Goal: Task Accomplishment & Management: Complete application form

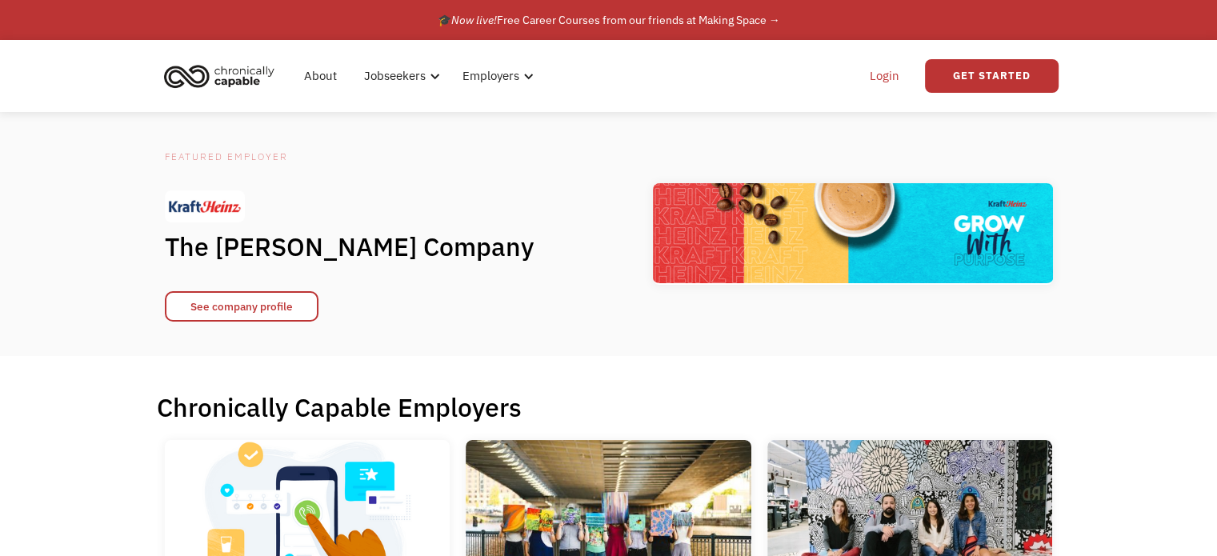
click at [883, 74] on link "Login" at bounding box center [884, 75] width 49 height 51
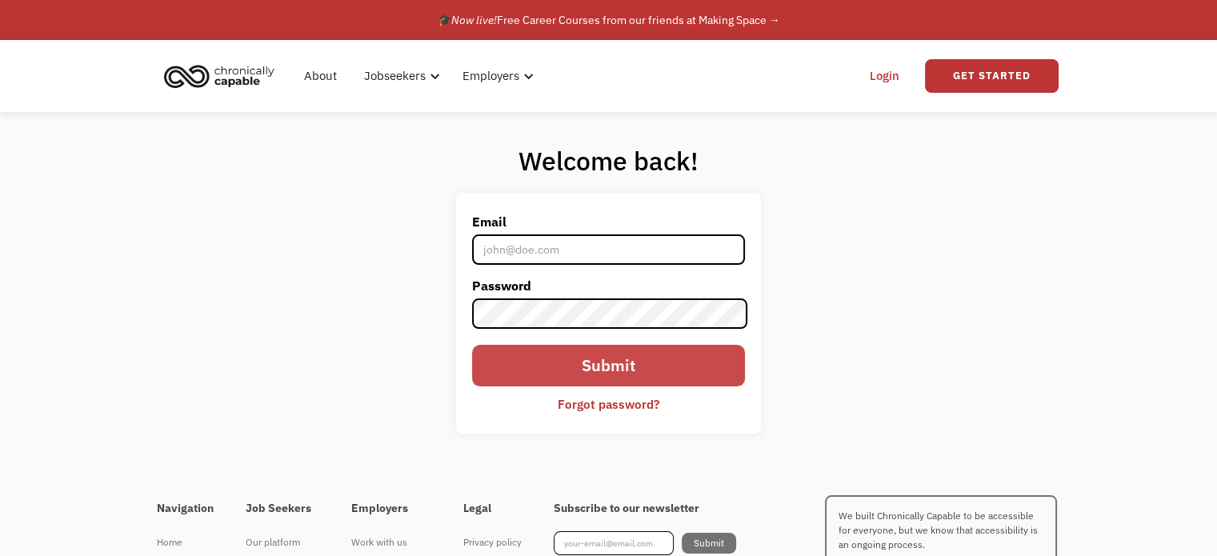
type input "[EMAIL_ADDRESS][DOMAIN_NAME]"
click at [599, 371] on input "Submit" at bounding box center [608, 366] width 272 height 42
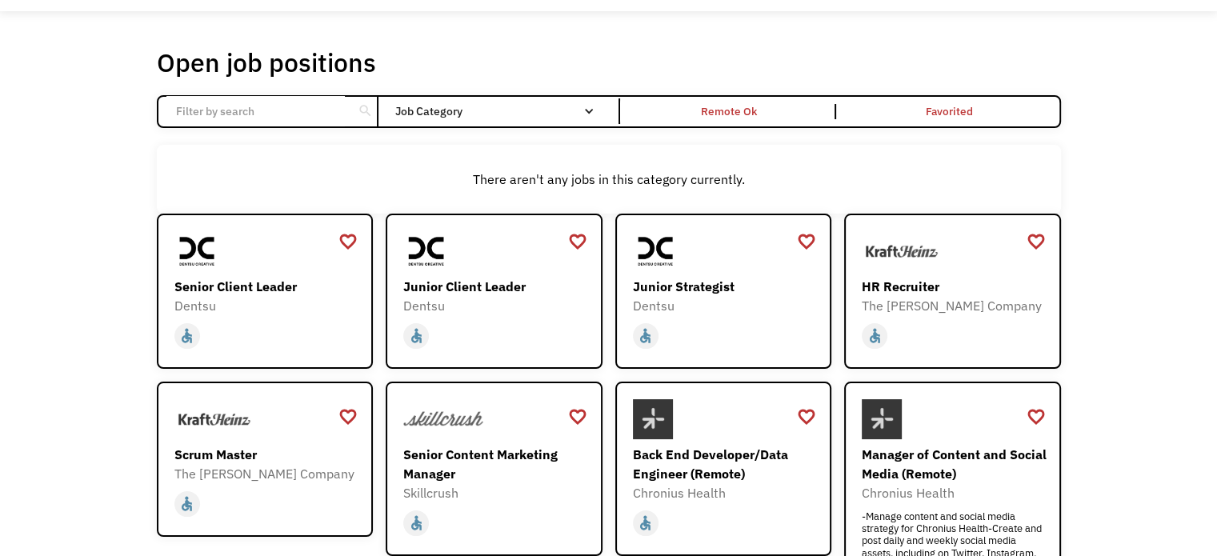
scroll to position [54, 0]
click at [786, 104] on div "Remote Ok" at bounding box center [729, 112] width 213 height 16
click at [714, 107] on div "Remote Ok" at bounding box center [730, 111] width 56 height 19
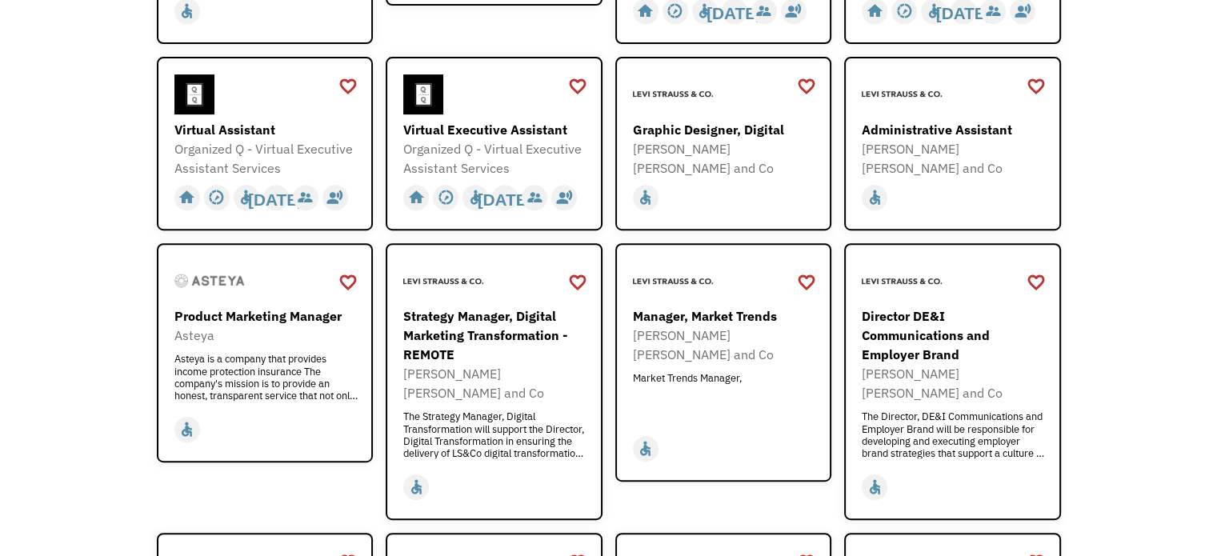
scroll to position [667, 0]
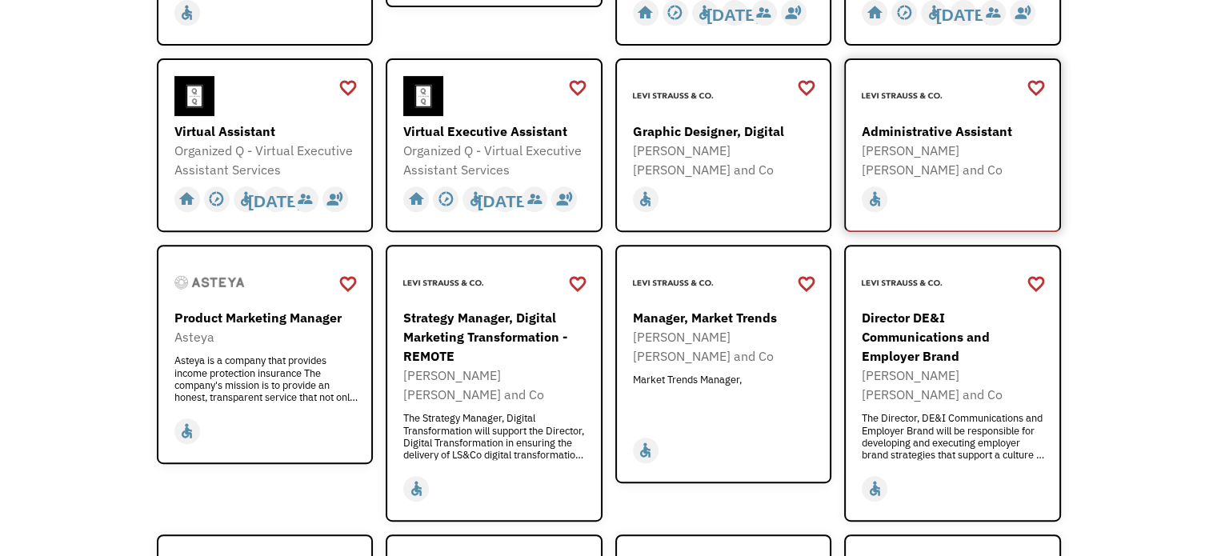
click at [949, 130] on div "Administrative Assistant" at bounding box center [955, 131] width 186 height 19
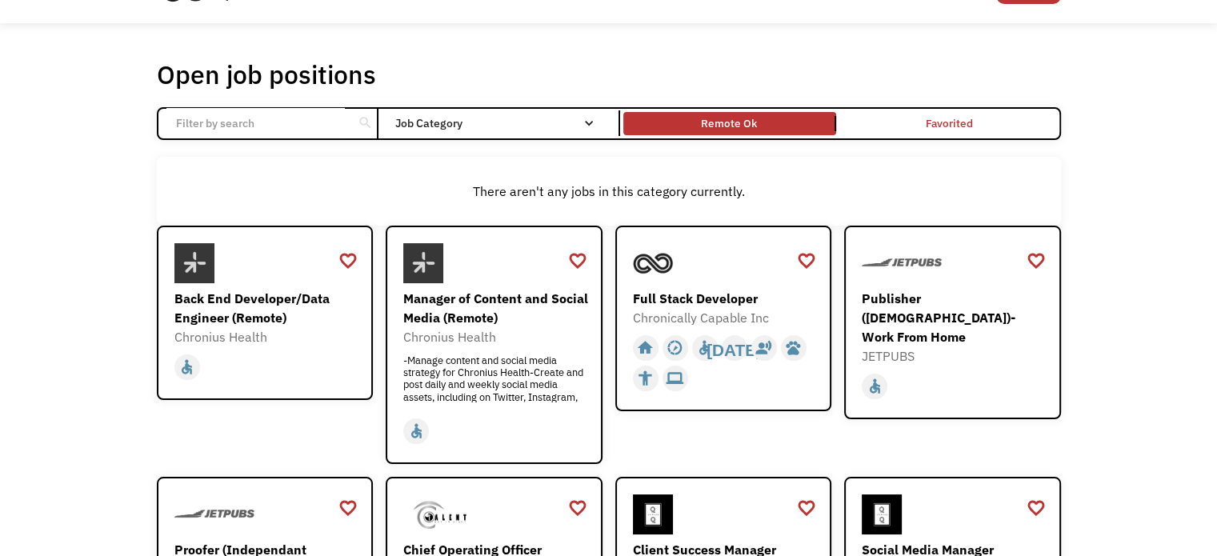
scroll to position [0, 0]
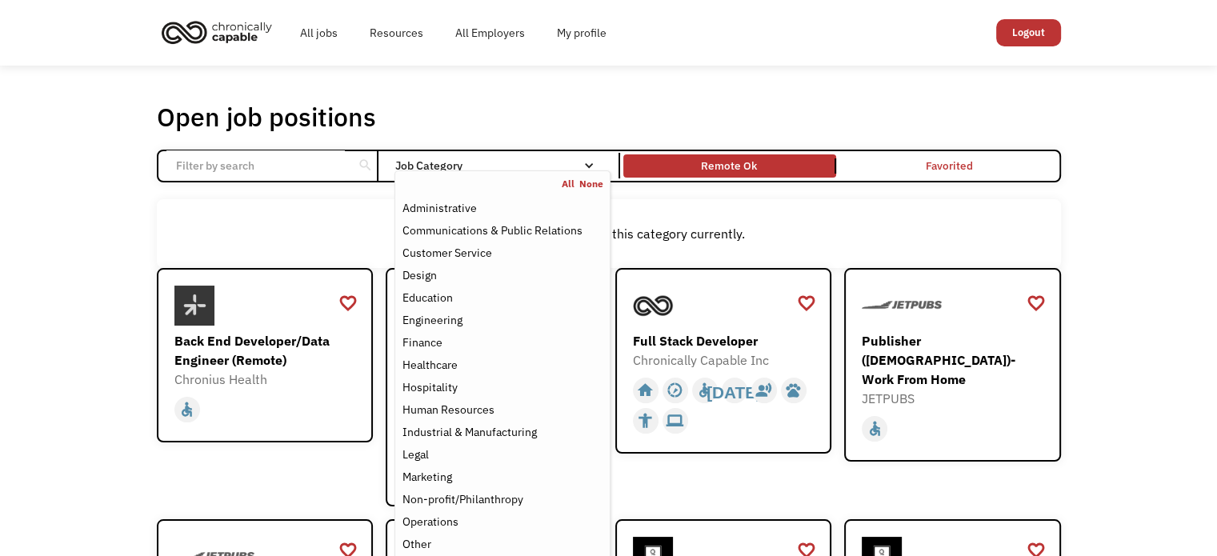
click at [566, 184] on link "All" at bounding box center [571, 184] width 18 height 13
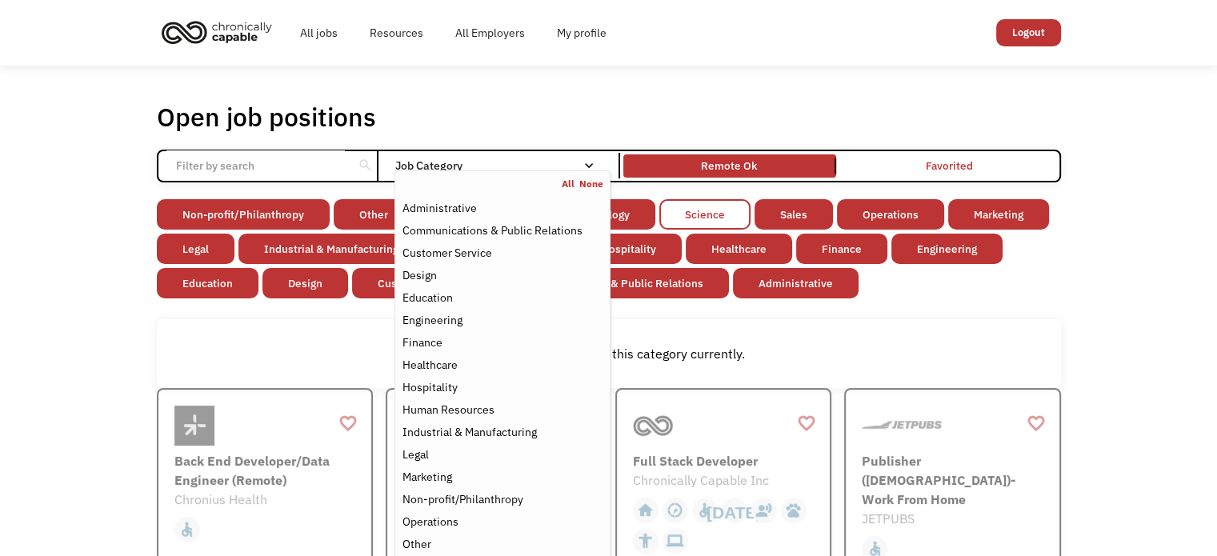
click at [711, 210] on link "Science" at bounding box center [704, 214] width 91 height 30
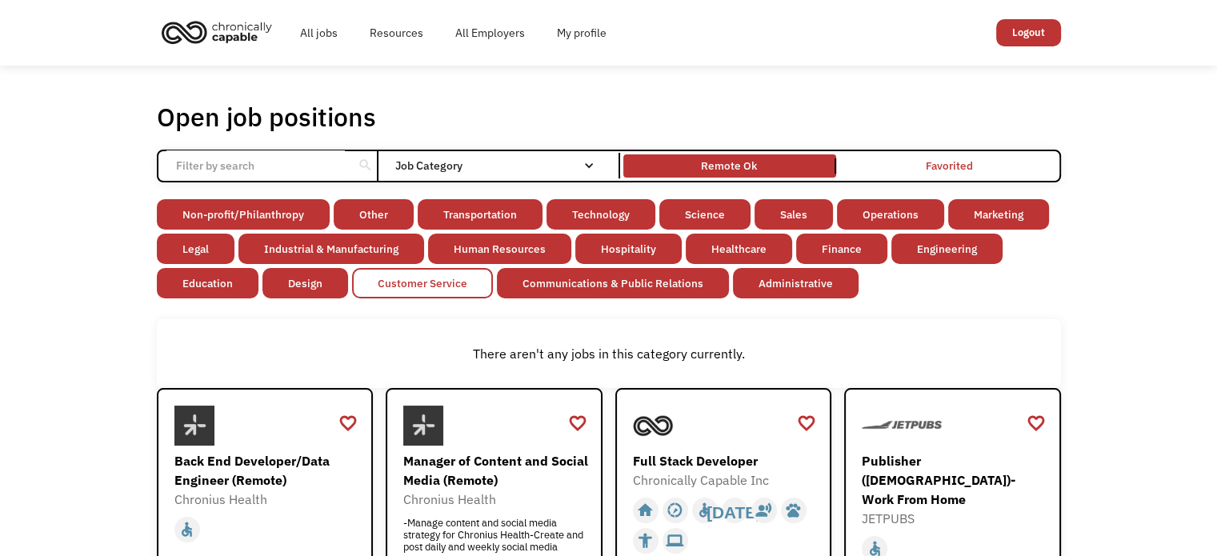
click at [436, 285] on link "Customer Service" at bounding box center [422, 283] width 141 height 30
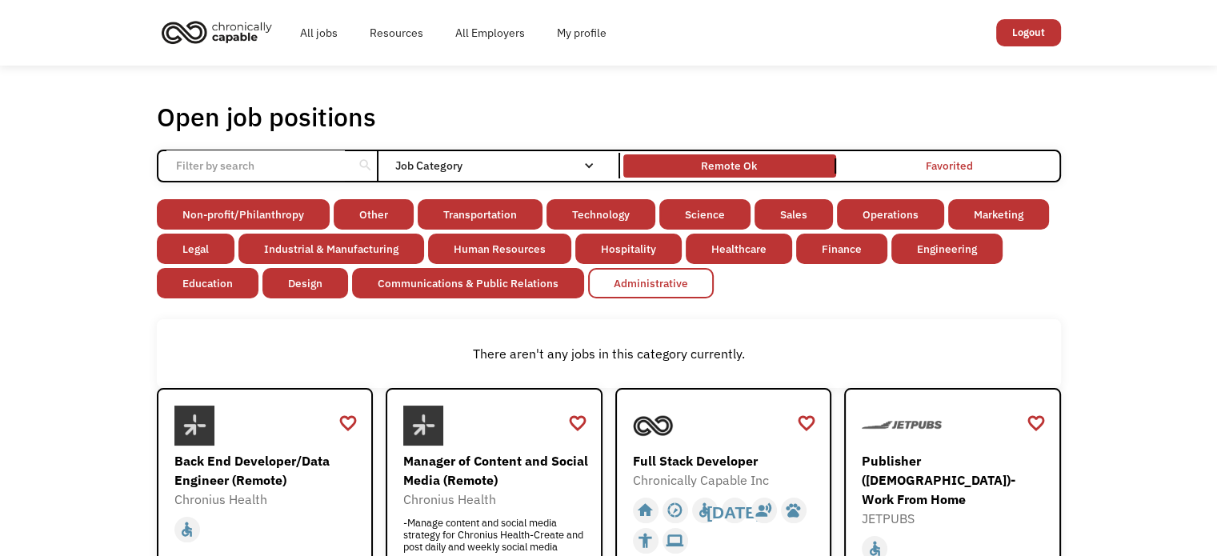
click at [662, 287] on link "Administrative" at bounding box center [651, 283] width 126 height 30
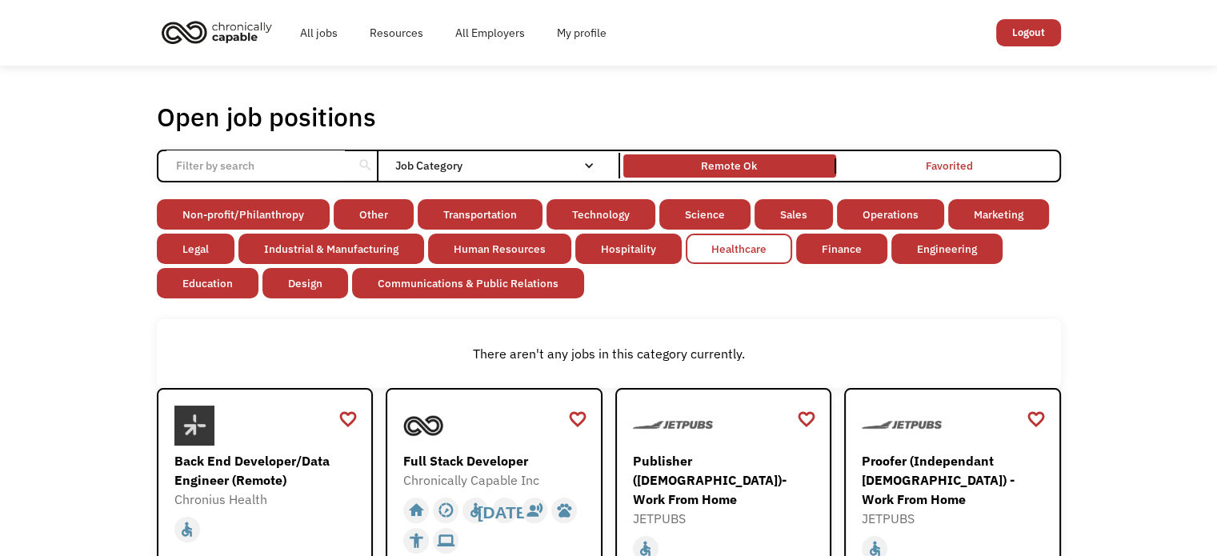
click at [730, 252] on link "Healthcare" at bounding box center [739, 249] width 106 height 30
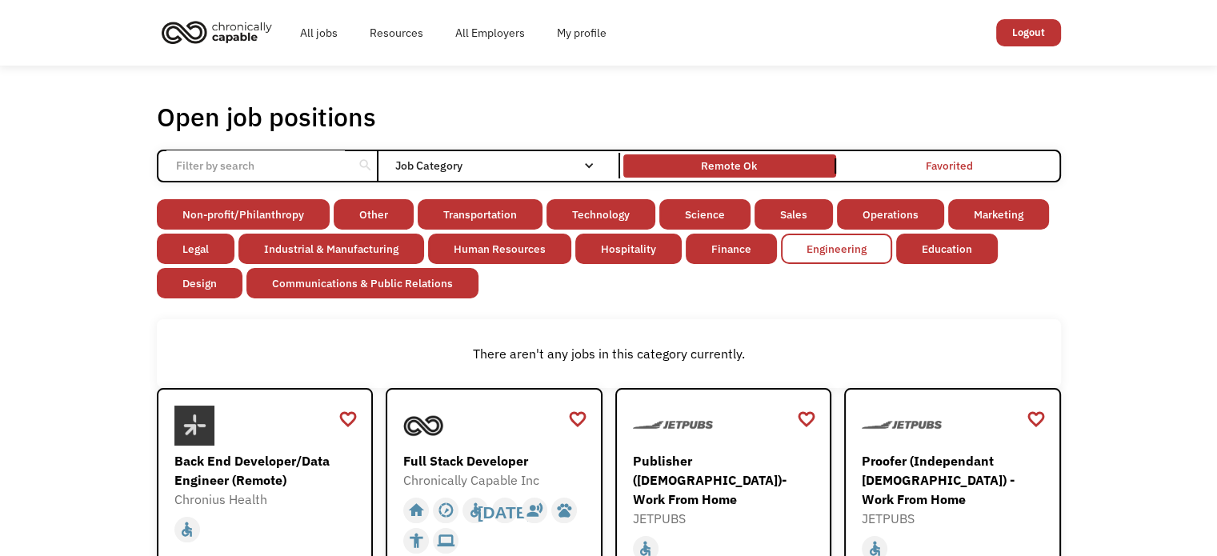
click at [816, 248] on link "Engineering" at bounding box center [836, 249] width 111 height 30
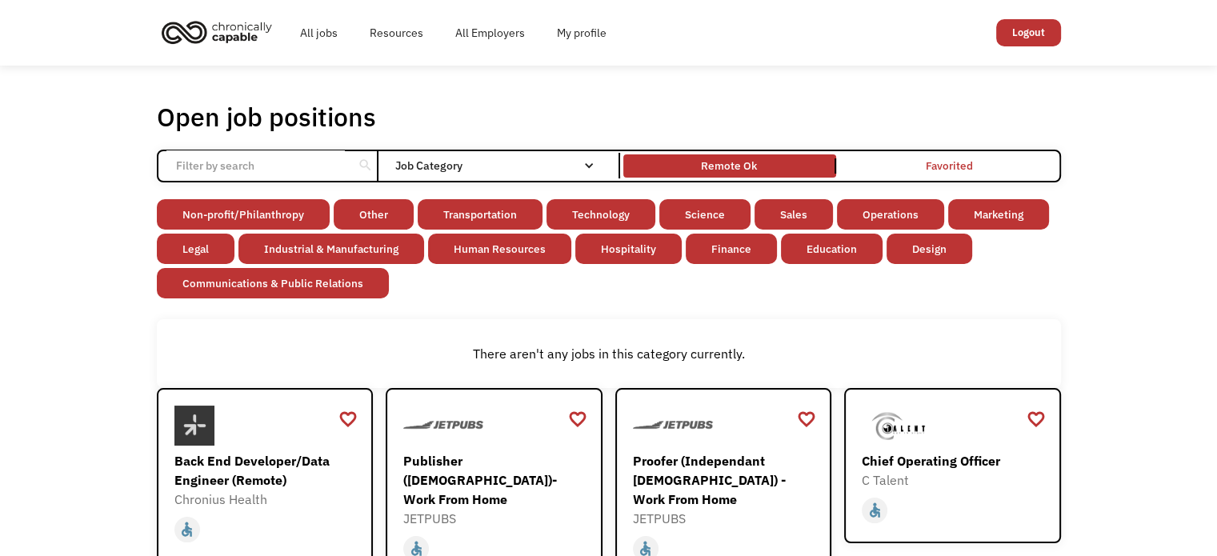
click at [816, 248] on link "Education" at bounding box center [832, 249] width 102 height 30
click at [816, 248] on link "Design" at bounding box center [824, 249] width 86 height 30
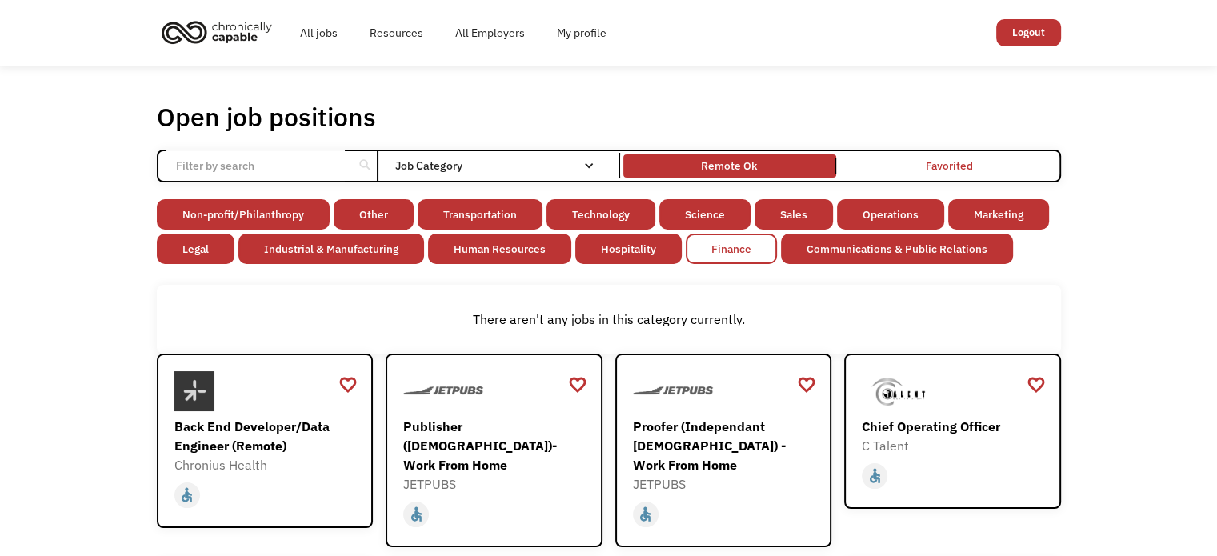
click at [758, 245] on link "Finance" at bounding box center [731, 249] width 91 height 30
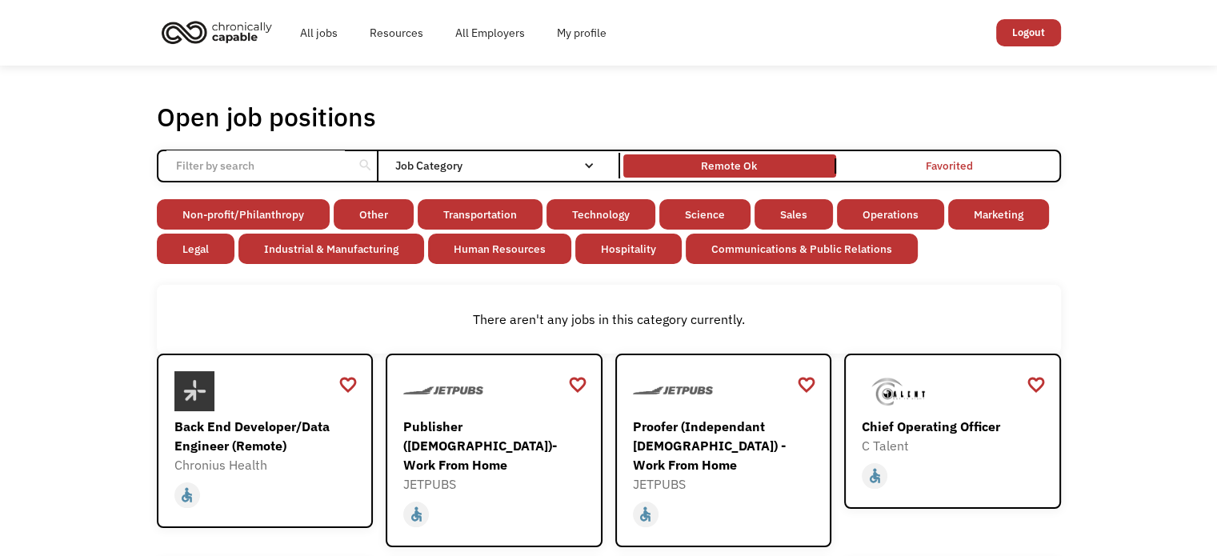
click at [758, 245] on link "Communications & Public Relations" at bounding box center [802, 249] width 232 height 30
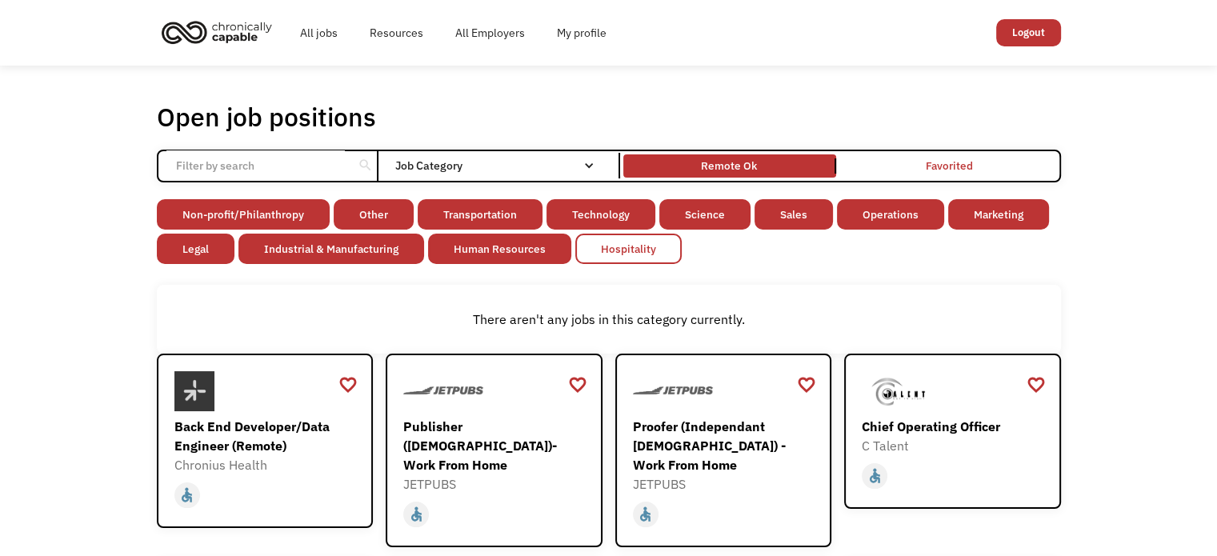
click at [617, 242] on link "Hospitality" at bounding box center [628, 249] width 106 height 30
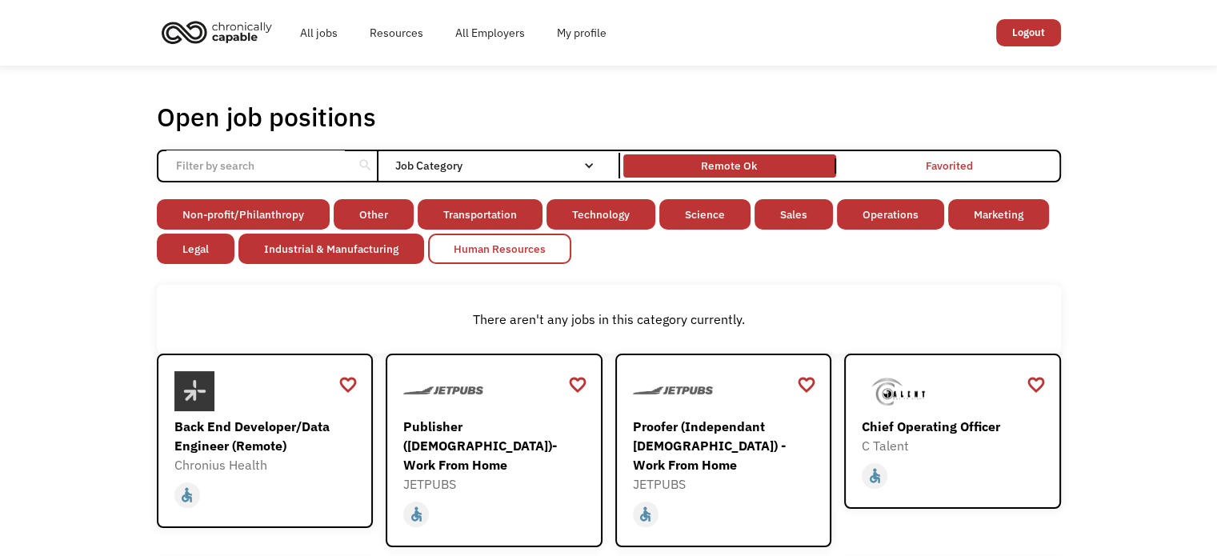
click at [527, 249] on link "Human Resources" at bounding box center [499, 249] width 143 height 30
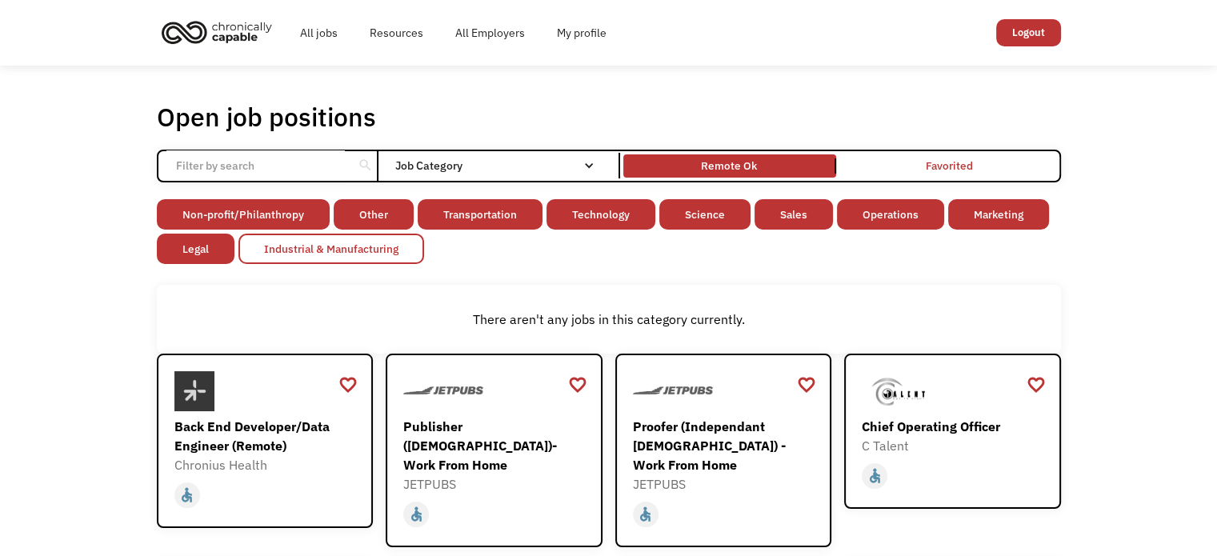
click at [386, 254] on link "Industrial & Manufacturing" at bounding box center [331, 249] width 186 height 30
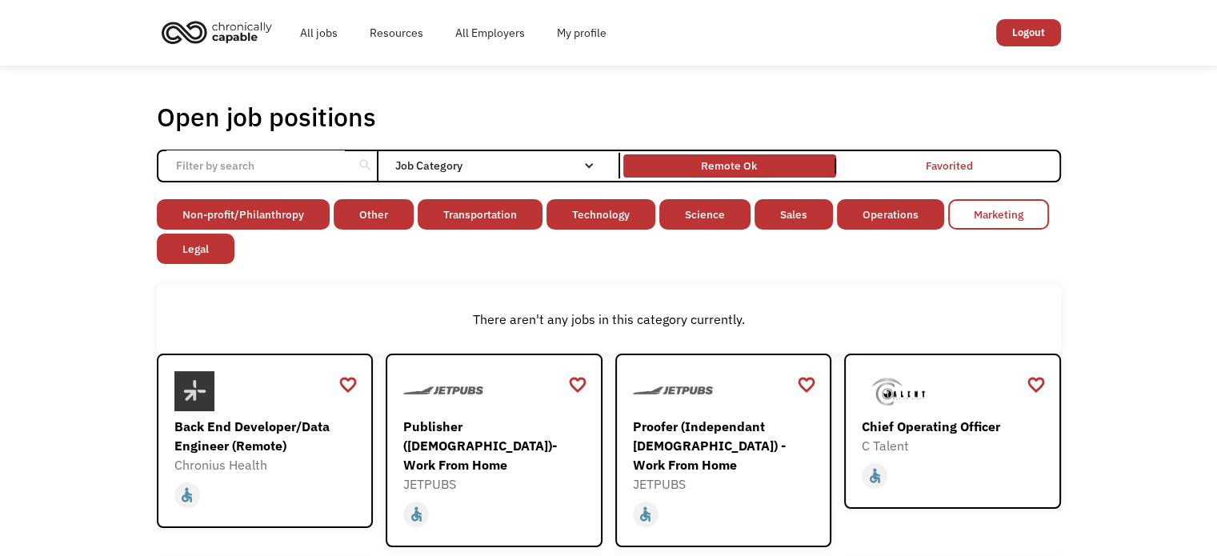
click at [965, 213] on link "Marketing" at bounding box center [998, 214] width 101 height 30
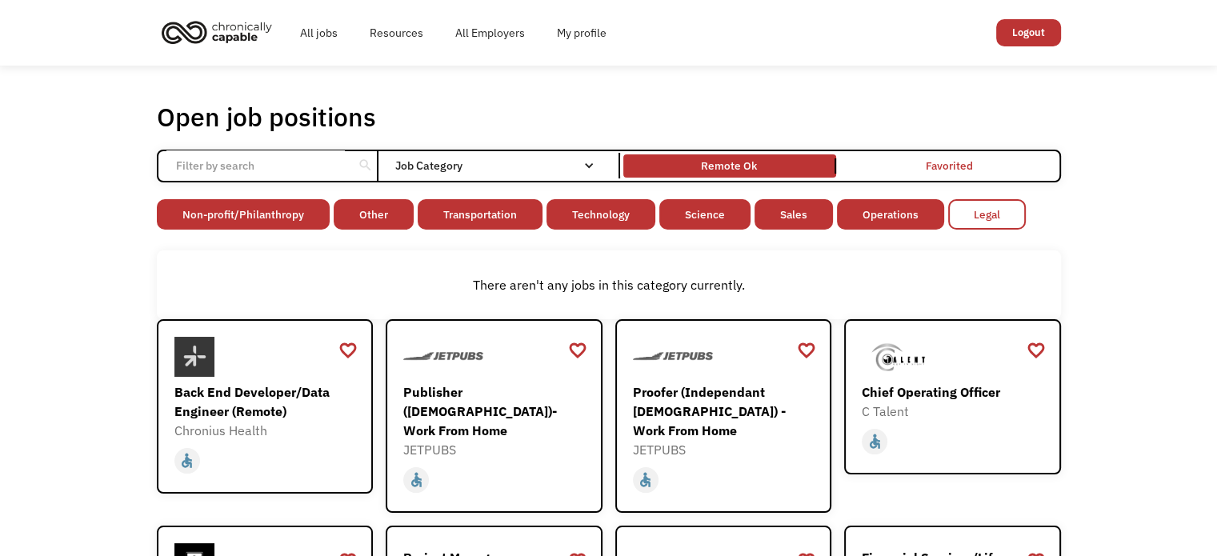
click at [959, 210] on link "Legal" at bounding box center [987, 214] width 78 height 30
click at [886, 209] on link "Operations" at bounding box center [890, 214] width 107 height 30
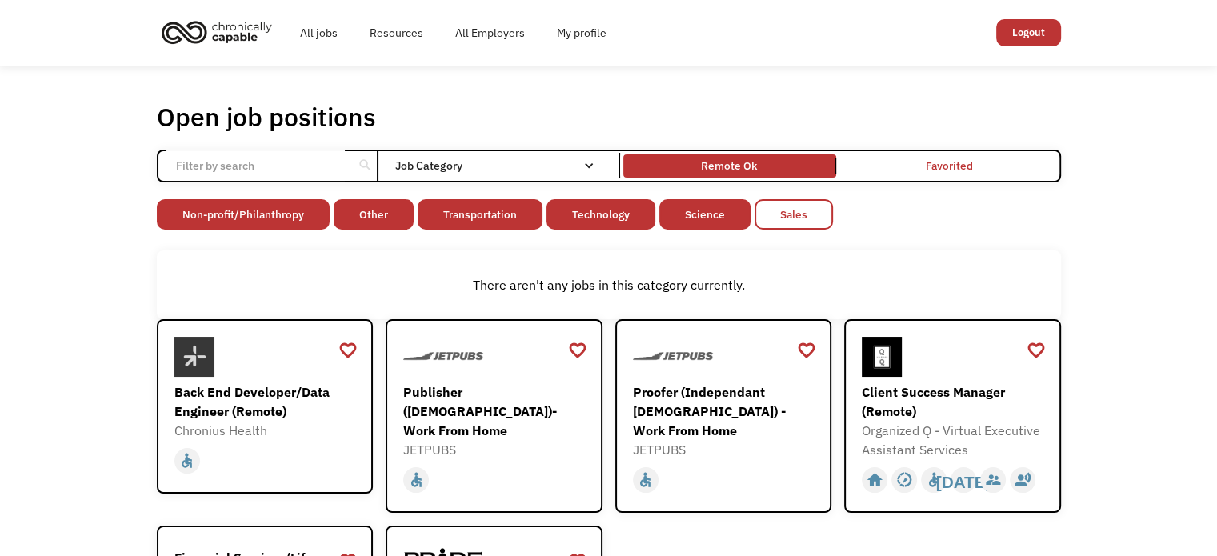
click at [760, 212] on link "Sales" at bounding box center [793, 214] width 78 height 30
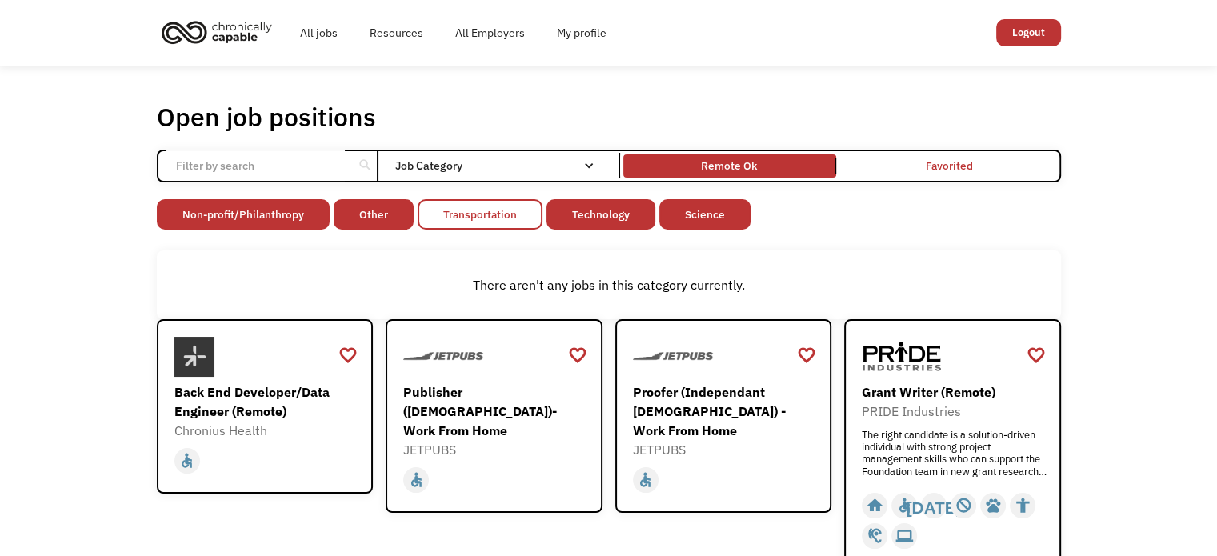
click at [457, 225] on link "Transportation" at bounding box center [480, 214] width 125 height 30
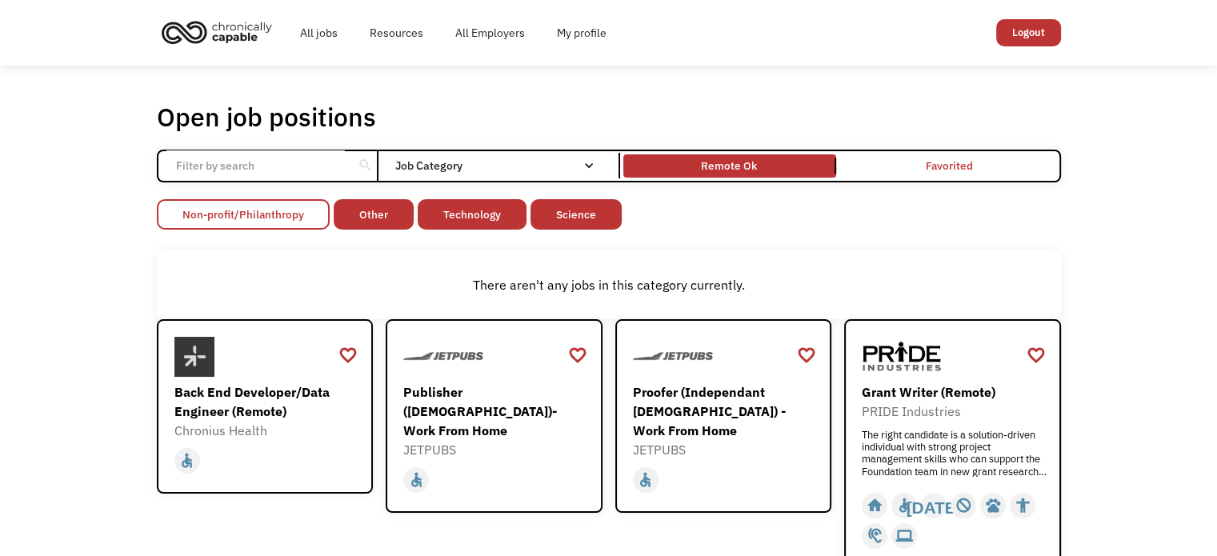
click at [279, 218] on link "Non-profit/Philanthropy" at bounding box center [243, 214] width 173 height 30
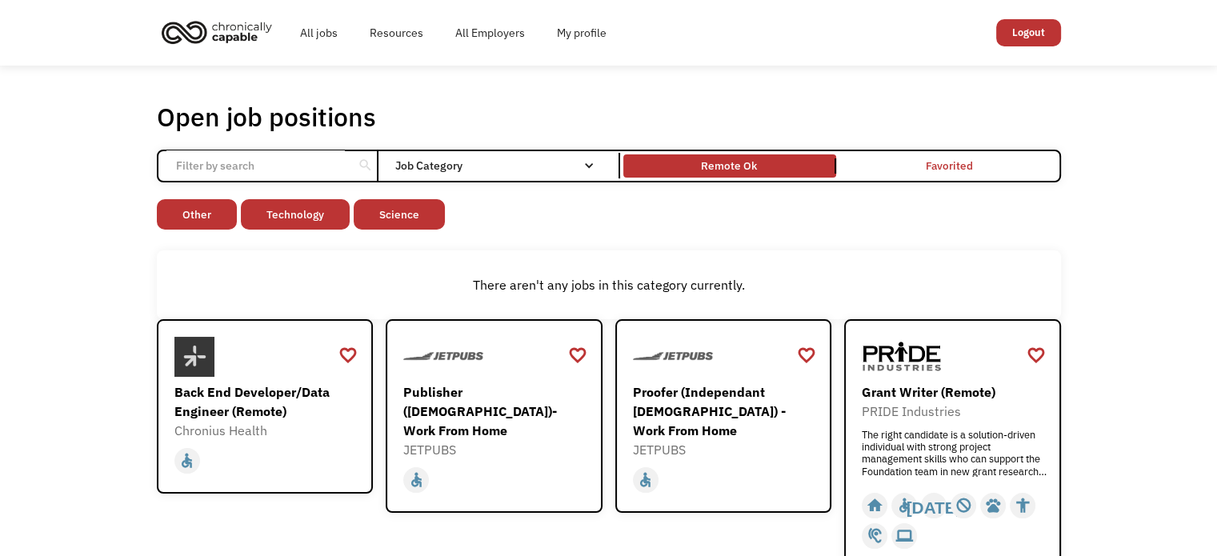
click at [639, 239] on div "Open job positions You have X liked items Search search Filter by category Admi…" at bounding box center [609, 335] width 904 height 468
